Goal: Task Accomplishment & Management: Complete application form

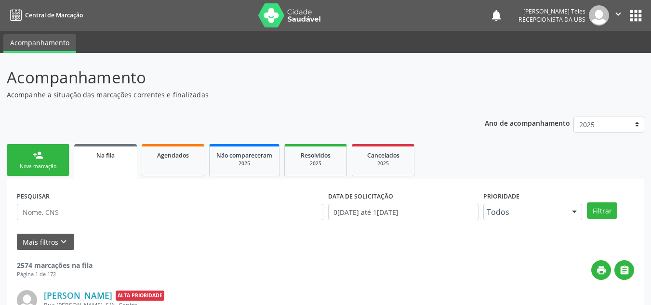
click at [39, 159] on div "person_add" at bounding box center [38, 155] width 11 height 11
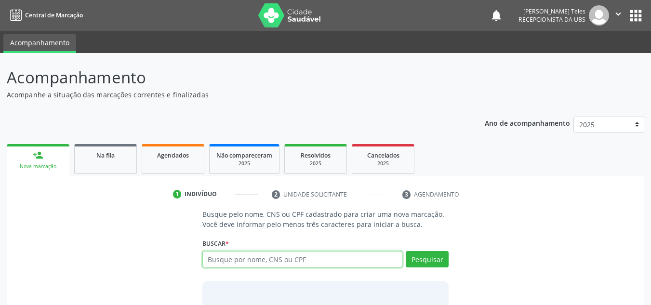
click at [257, 263] on input "text" at bounding box center [302, 259] width 200 height 16
type input "700507303658858"
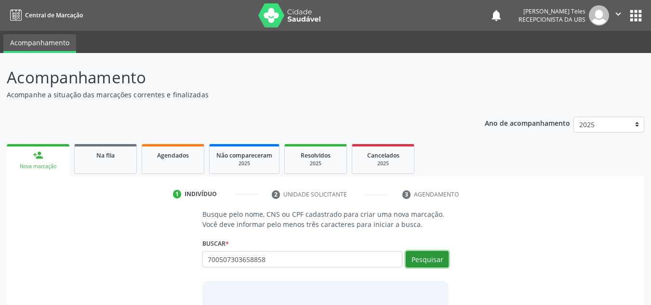
click at [433, 255] on button "Pesquisar" at bounding box center [426, 259] width 43 height 16
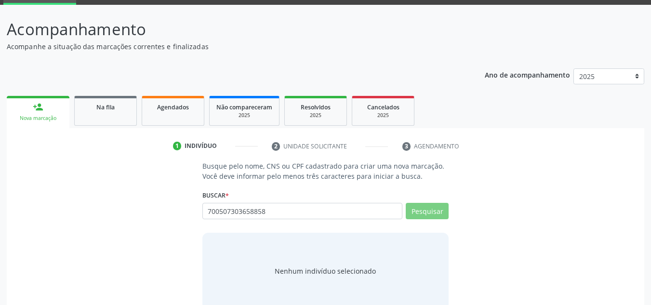
scroll to position [66, 0]
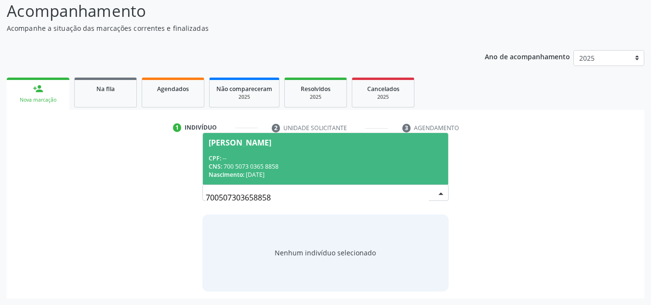
click at [252, 157] on div "CPF: --" at bounding box center [326, 158] width 234 height 8
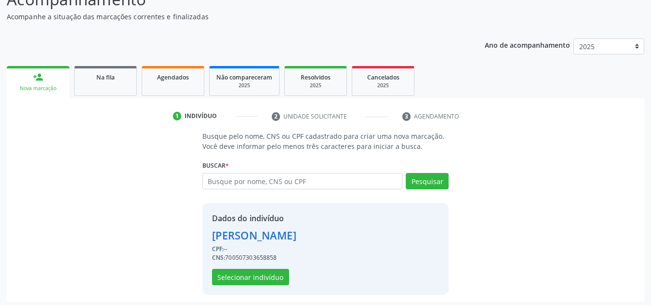
scroll to position [81, 0]
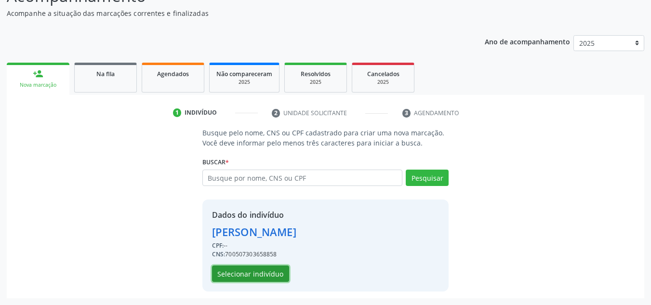
click at [265, 277] on button "Selecionar indivíduo" at bounding box center [250, 273] width 77 height 16
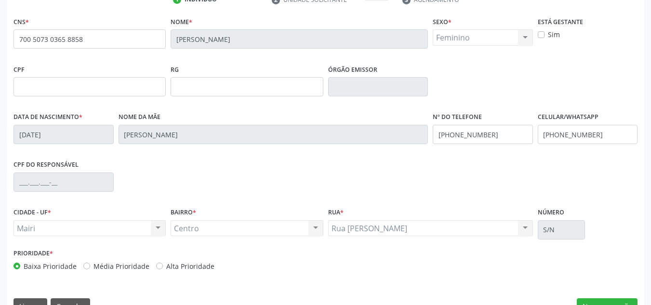
scroll to position [217, 0]
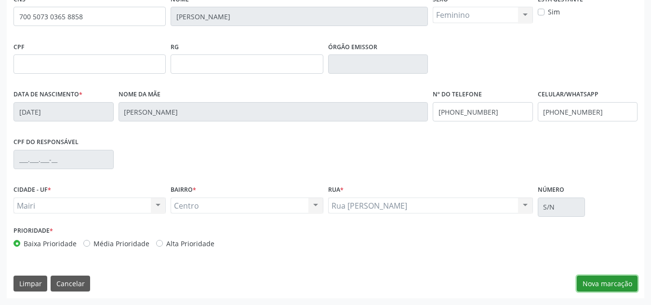
click at [598, 282] on button "Nova marcação" at bounding box center [606, 283] width 61 height 16
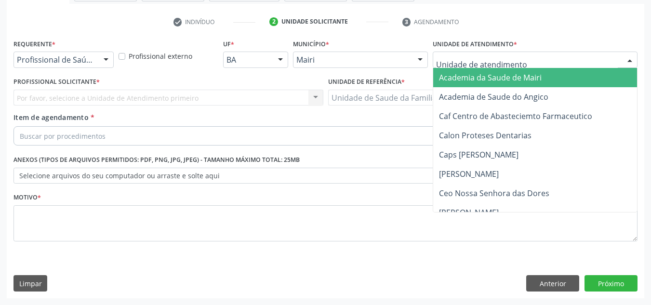
type input "j"
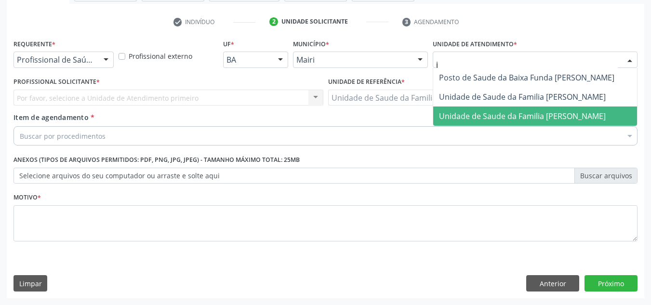
click at [462, 117] on span "Unidade de Saude da Familia [PERSON_NAME]" at bounding box center [522, 116] width 167 height 11
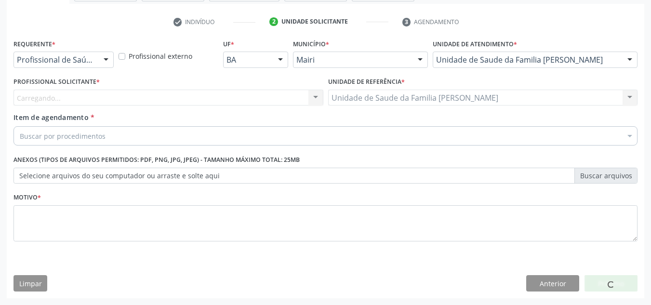
click at [65, 94] on div "Carregando... Nenhum resultado encontrado para: " " Não há nenhuma opção para s…" at bounding box center [168, 98] width 310 height 16
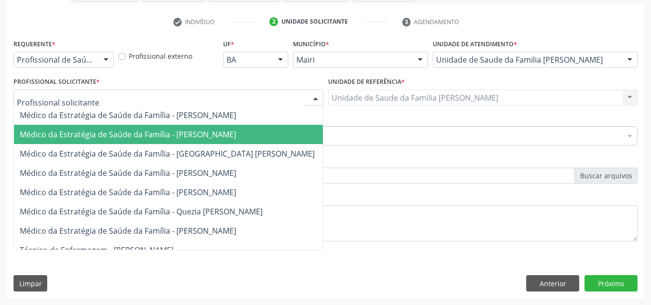
click at [118, 132] on span "Médico da Estratégia de Saúde da Família - [PERSON_NAME]" at bounding box center [128, 134] width 216 height 11
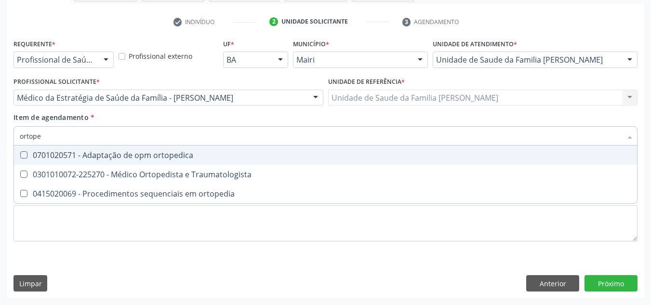
type input "ortoped"
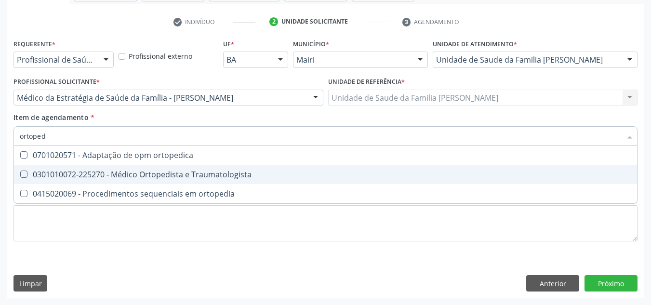
click at [117, 174] on div "0301010072-225270 - Médico Ortopedista e Traumatologista" at bounding box center [325, 174] width 611 height 8
checkbox Traumatologista "true"
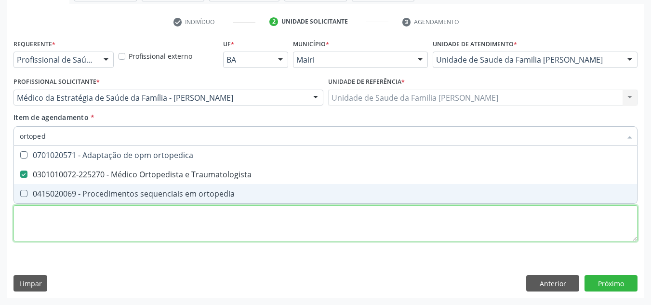
click at [90, 229] on div "Requerente * Profissional de Saúde Profissional de Saúde Paciente Nenhum result…" at bounding box center [325, 146] width 624 height 218
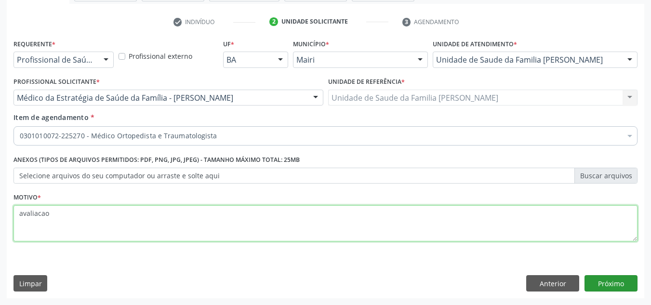
type textarea "avaliacao"
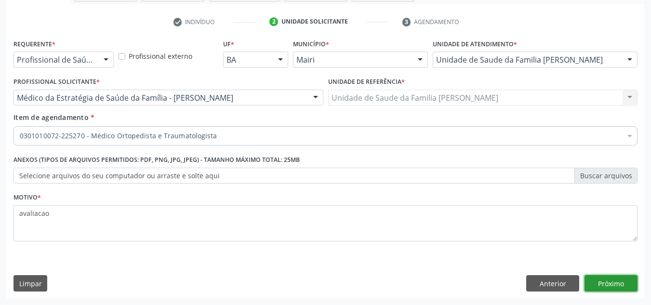
click at [617, 279] on button "Próximo" at bounding box center [610, 283] width 53 height 16
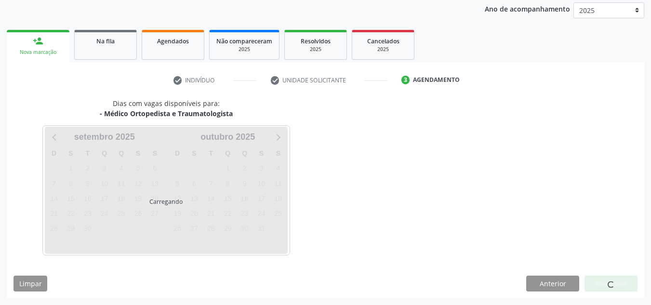
scroll to position [143, 0]
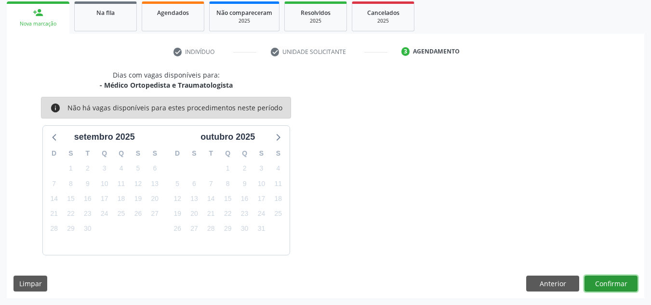
click at [613, 283] on button "Confirmar" at bounding box center [610, 283] width 53 height 16
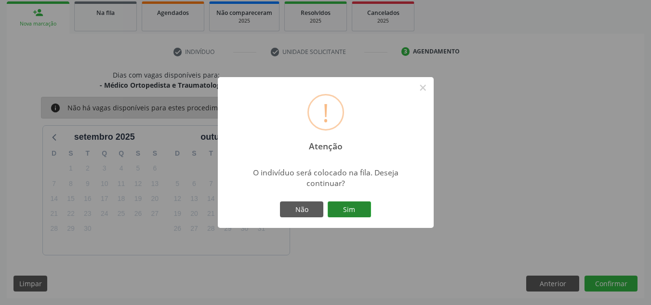
click at [350, 204] on button "Sim" at bounding box center [348, 209] width 43 height 16
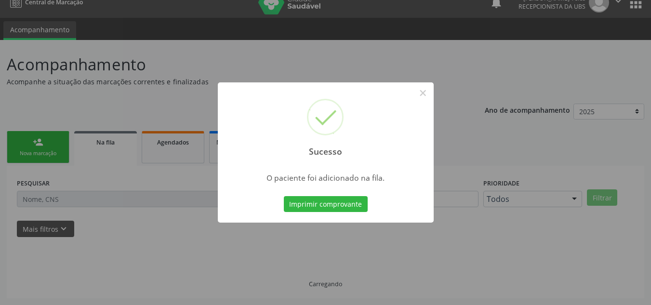
scroll to position [13, 0]
